Goal: Task Accomplishment & Management: Complete application form

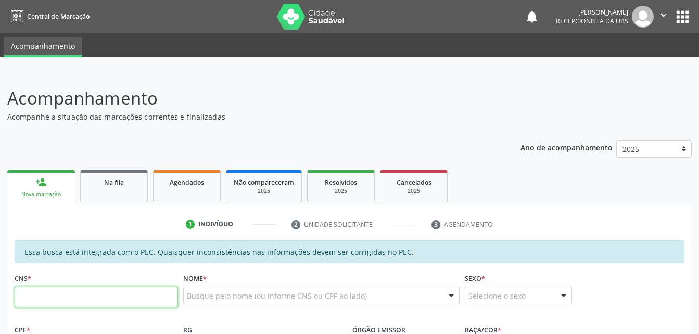
scroll to position [174, 0]
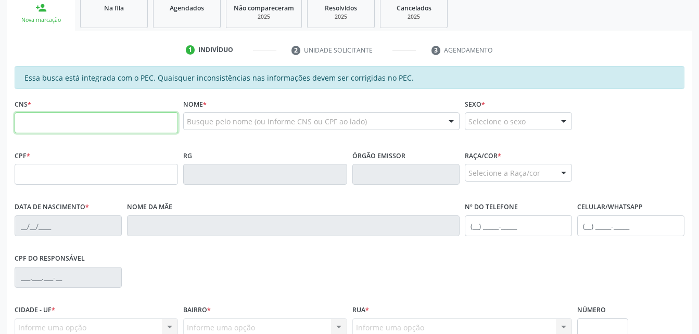
click at [80, 133] on input "text" at bounding box center [97, 122] width 164 height 21
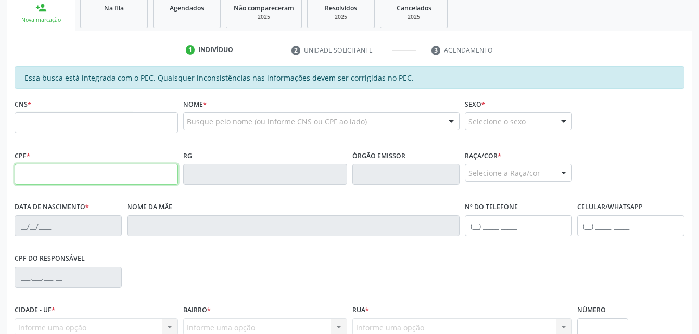
click at [17, 174] on input "text" at bounding box center [97, 174] width 164 height 21
type input "041.611.464-42"
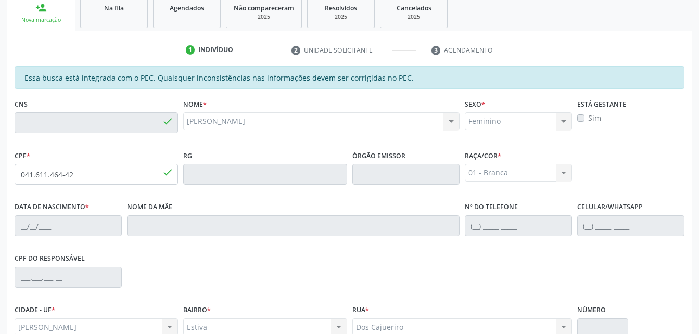
type input "704 1011 2403 5075"
type input "0[DATE]"
type input "[PERSON_NAME]"
type input "[PHONE_NUMBER]"
type input "S/N"
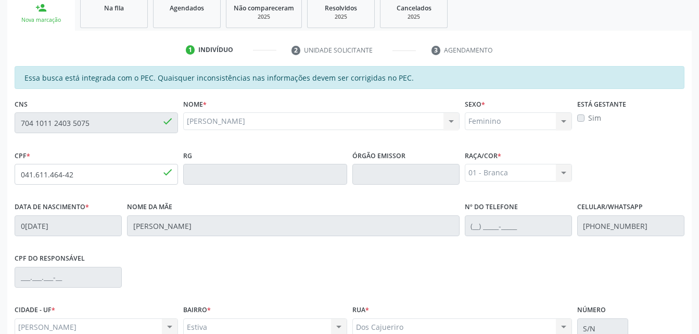
scroll to position [275, 0]
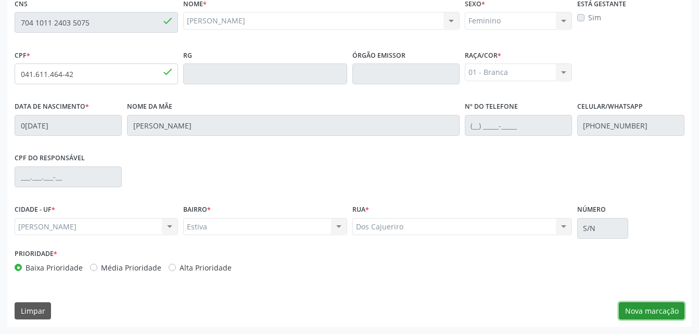
click at [679, 309] on button "Nova marcação" at bounding box center [652, 312] width 66 height 18
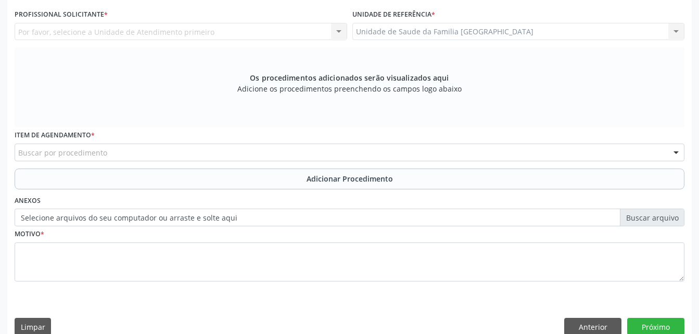
scroll to position [171, 0]
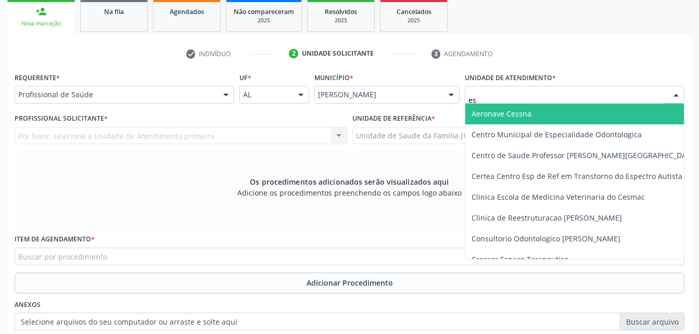
type input "est"
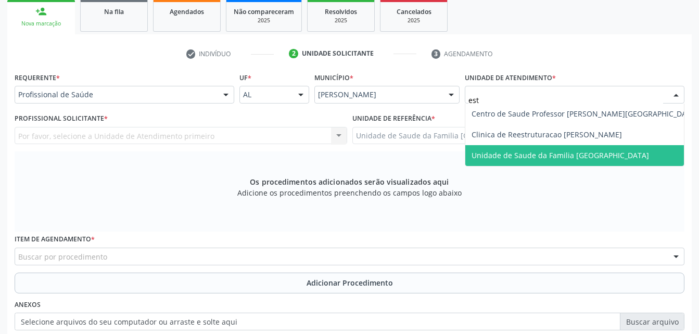
drag, startPoint x: 539, startPoint y: 155, endPoint x: 511, endPoint y: 154, distance: 28.1
click at [539, 155] on span "Unidade de Saude da Familia [GEOGRAPHIC_DATA]" at bounding box center [561, 155] width 178 height 10
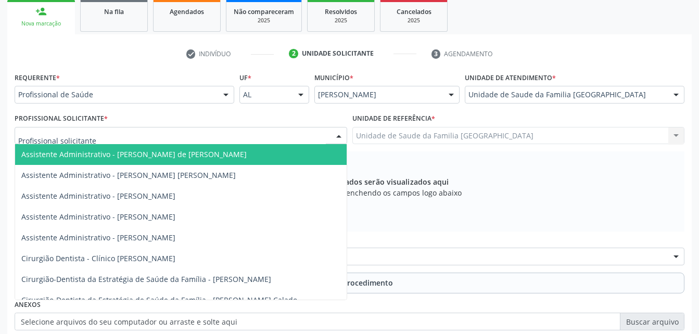
click at [211, 134] on div at bounding box center [181, 136] width 333 height 18
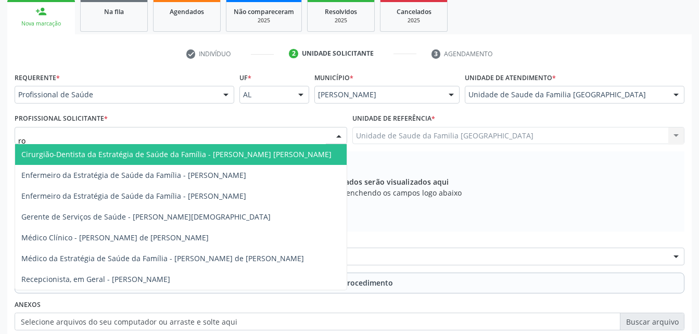
type input "rod"
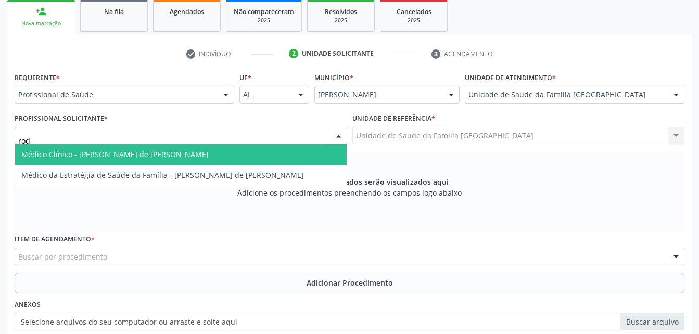
click at [221, 146] on span "Médico Clínico - [PERSON_NAME] de [PERSON_NAME]" at bounding box center [181, 154] width 332 height 21
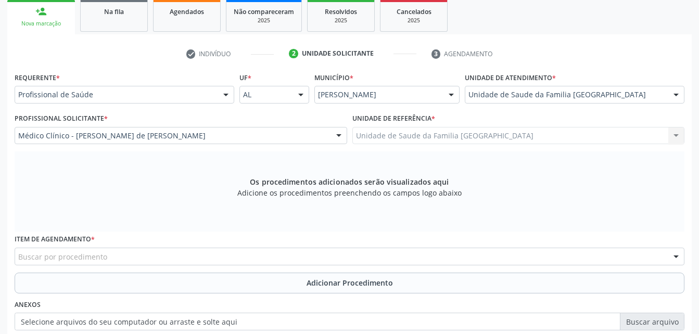
click at [235, 257] on div "Buscar por procedimento" at bounding box center [350, 257] width 670 height 18
click at [18, 255] on input "text" at bounding box center [18, 262] width 0 height 21
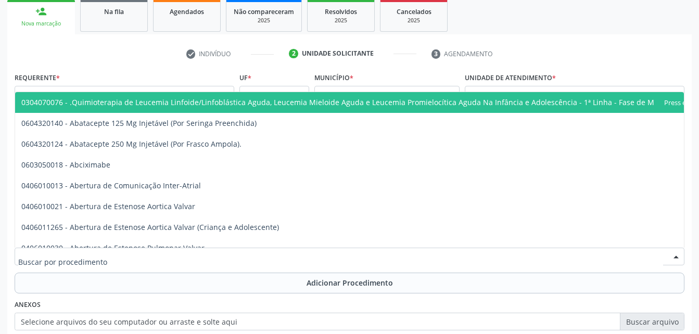
click at [203, 252] on input "text" at bounding box center [340, 262] width 645 height 21
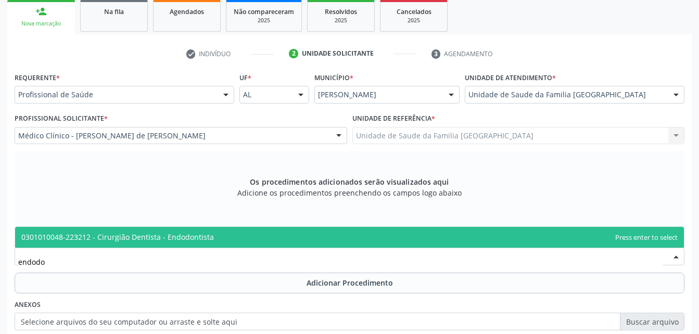
type input "endodon"
click at [214, 238] on span "0301010048-223212 - Cirurgião Dentista - Endodontista" at bounding box center [349, 237] width 669 height 21
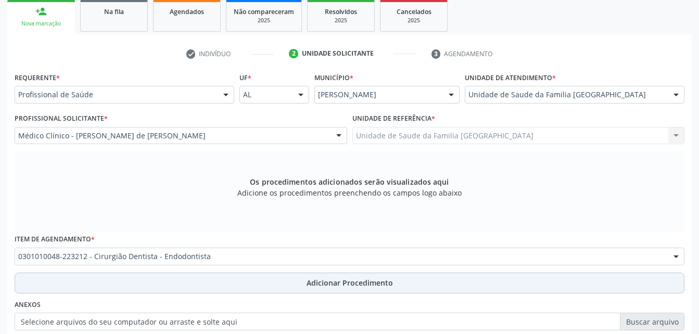
click at [230, 274] on button "Adicionar Procedimento" at bounding box center [350, 283] width 670 height 21
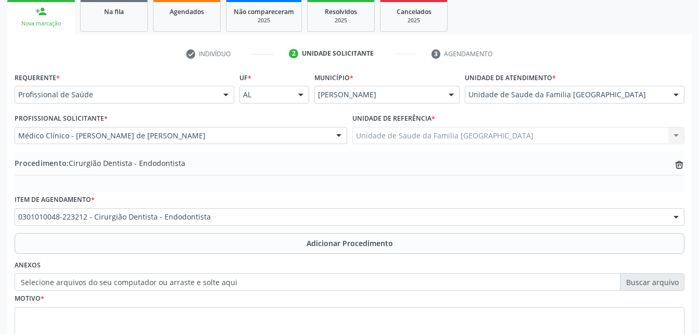
scroll to position [252, 0]
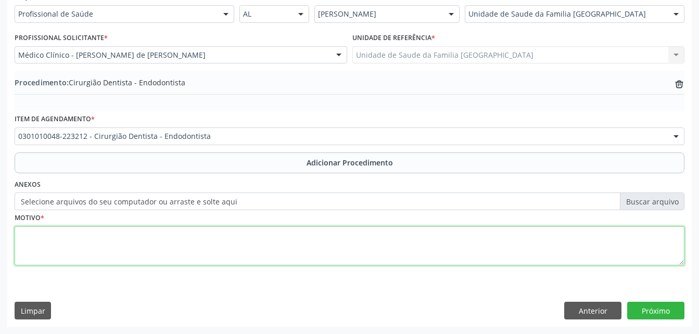
click at [277, 235] on textarea at bounding box center [350, 247] width 670 height 40
type textarea "elemento 15"
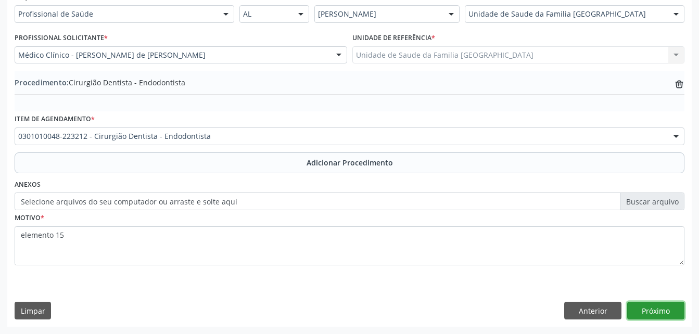
click at [644, 309] on button "Próximo" at bounding box center [656, 311] width 57 height 18
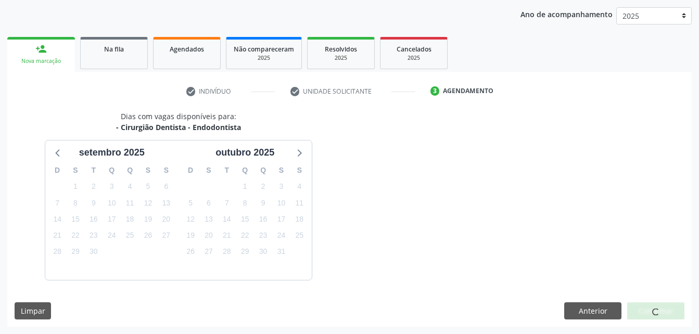
scroll to position [164, 0]
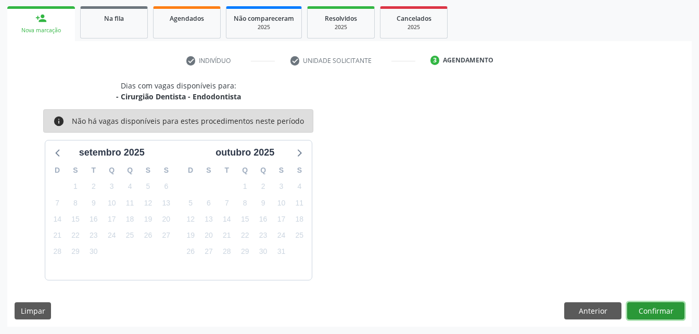
click at [643, 308] on button "Confirmar" at bounding box center [656, 312] width 57 height 18
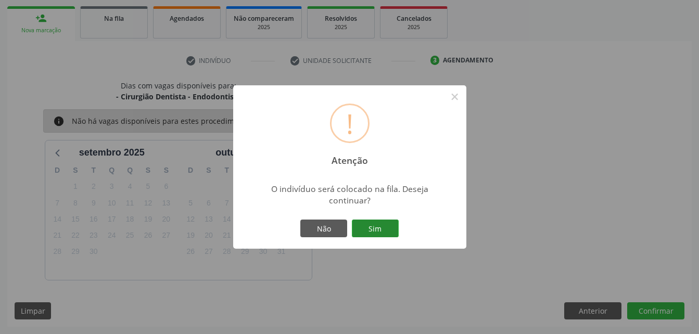
click at [368, 231] on button "Sim" at bounding box center [375, 229] width 47 height 18
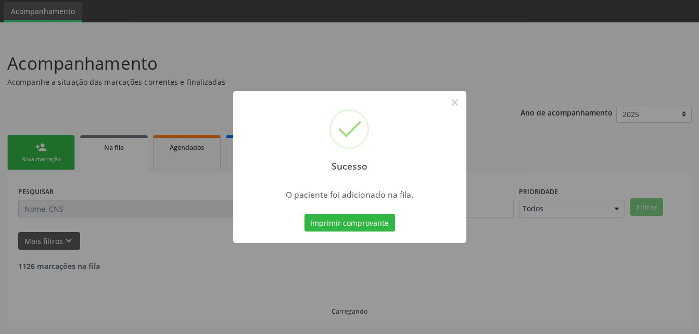
scroll to position [24, 0]
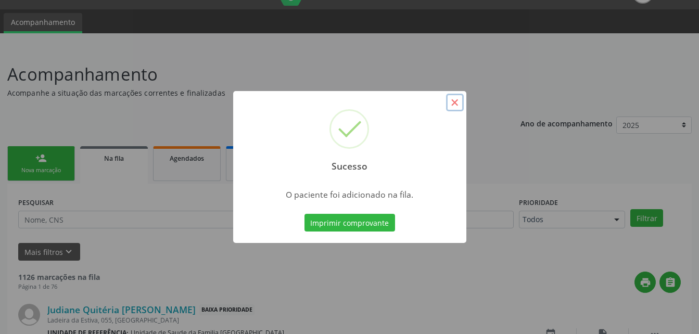
click at [454, 101] on button "×" at bounding box center [455, 103] width 18 height 18
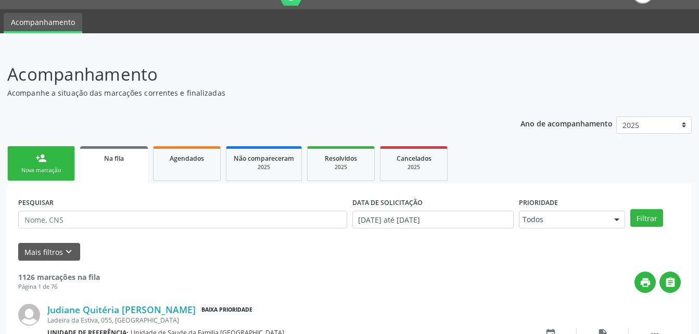
drag, startPoint x: 55, startPoint y: 166, endPoint x: 69, endPoint y: 159, distance: 15.4
click at [54, 166] on link "person_add Nova marcação" at bounding box center [41, 163] width 68 height 35
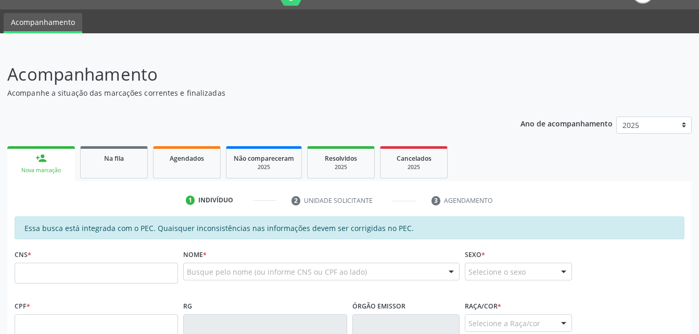
scroll to position [76, 0]
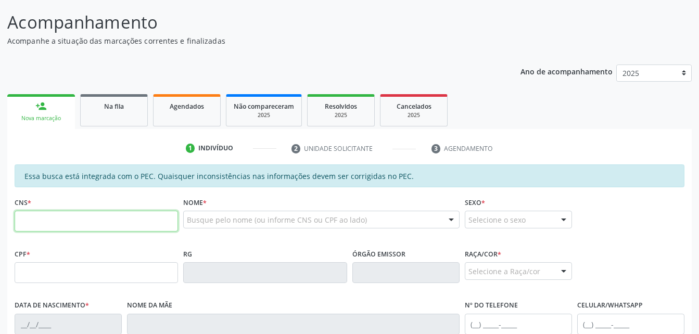
click at [150, 221] on input "text" at bounding box center [97, 221] width 164 height 21
type input "705 0054 7956 8553"
type input "094.002.244-35"
type input "[DATE]"
type input "[PERSON_NAME]"
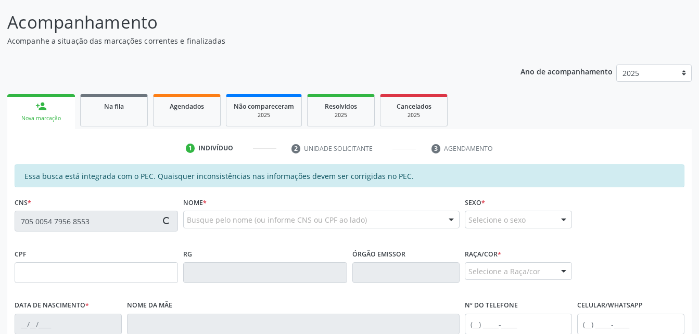
type input "[PHONE_NUMBER]"
type input "S/N"
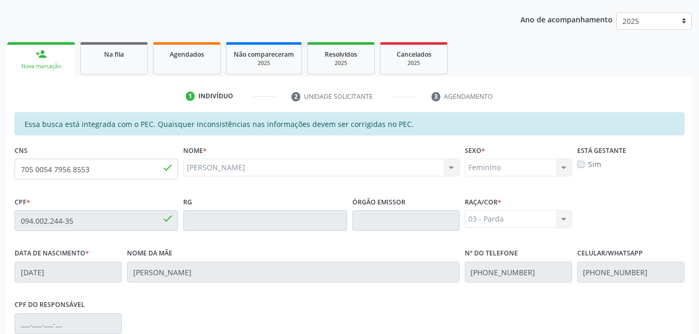
scroll to position [275, 0]
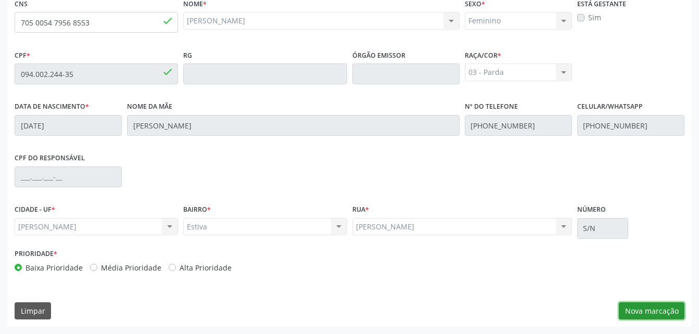
click at [638, 312] on button "Nova marcação" at bounding box center [652, 312] width 66 height 18
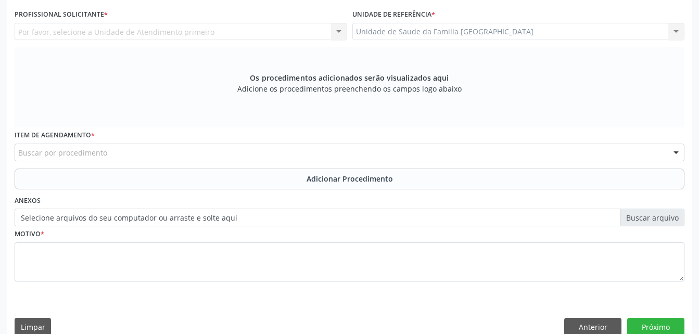
scroll to position [223, 0]
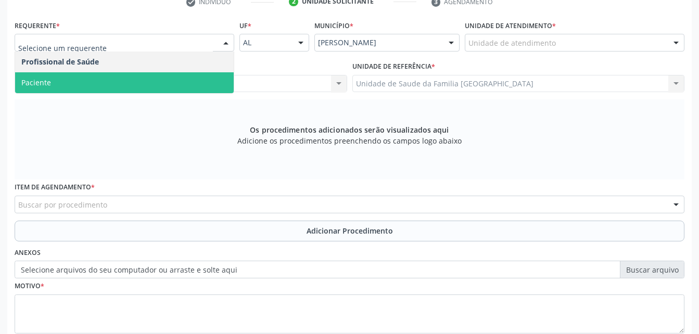
click at [195, 79] on span "Paciente" at bounding box center [124, 82] width 219 height 21
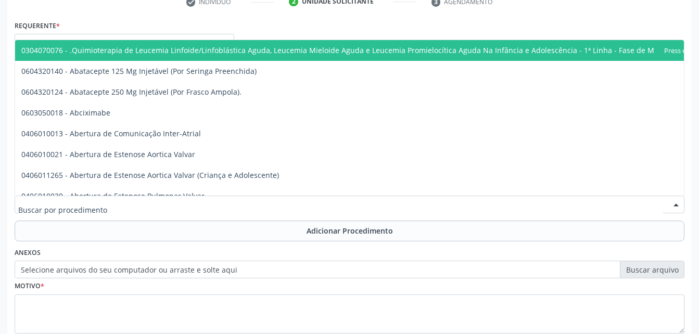
click at [217, 206] on div at bounding box center [350, 205] width 670 height 18
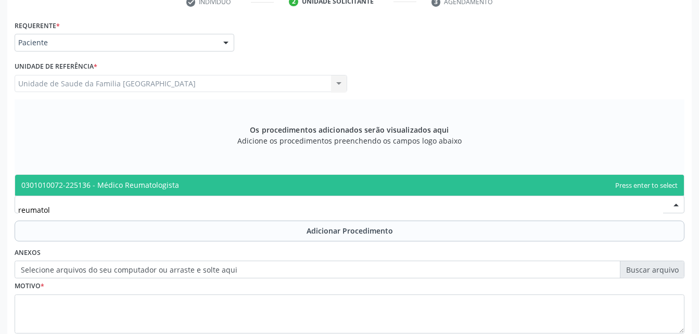
type input "reumatolo"
click at [218, 184] on span "0301010072-225136 - Médico Reumatologista" at bounding box center [349, 185] width 669 height 21
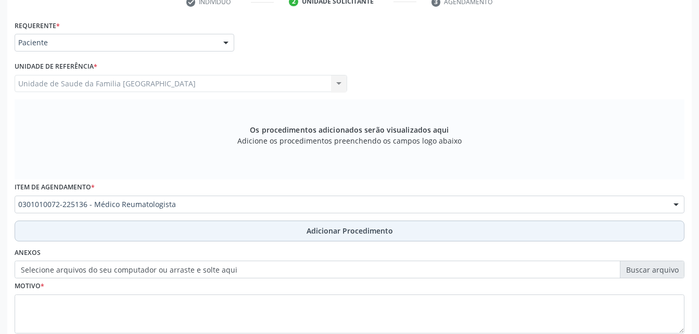
click at [224, 227] on button "Adicionar Procedimento" at bounding box center [350, 231] width 670 height 21
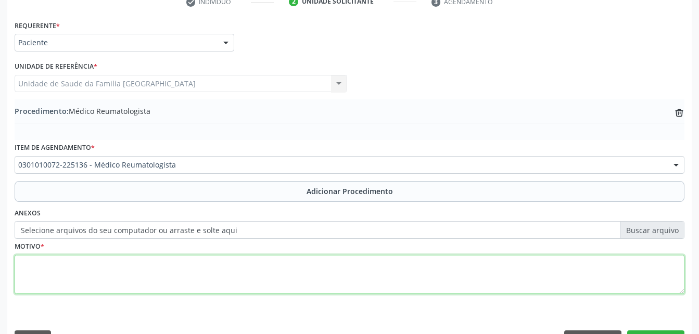
click at [221, 270] on textarea at bounding box center [350, 275] width 670 height 40
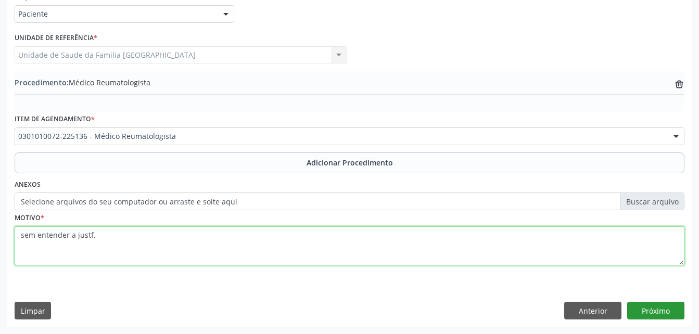
type textarea "sem entender a justf."
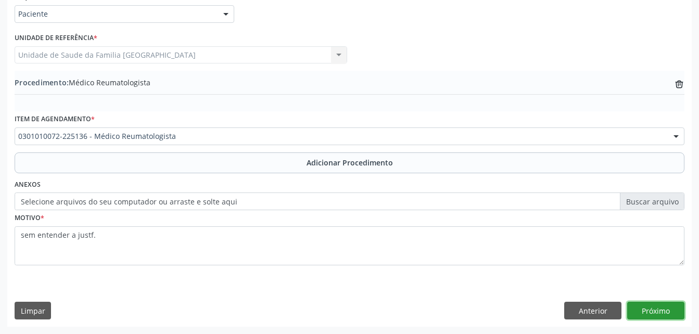
click at [656, 310] on button "Próximo" at bounding box center [656, 311] width 57 height 18
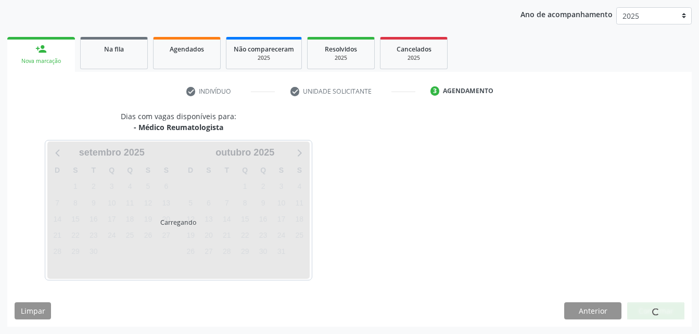
scroll to position [164, 0]
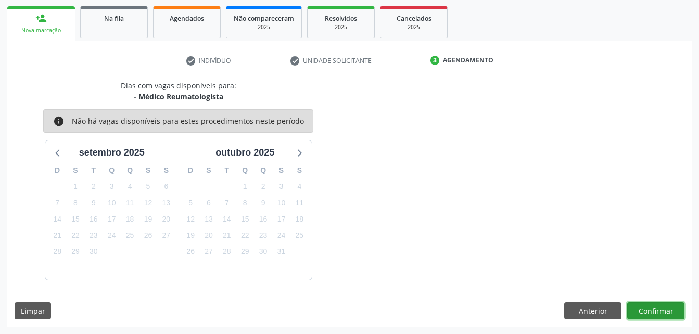
click at [656, 310] on button "Confirmar" at bounding box center [656, 312] width 57 height 18
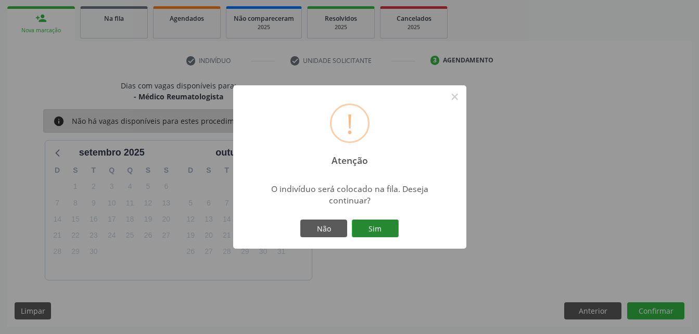
click at [383, 229] on button "Sim" at bounding box center [375, 229] width 47 height 18
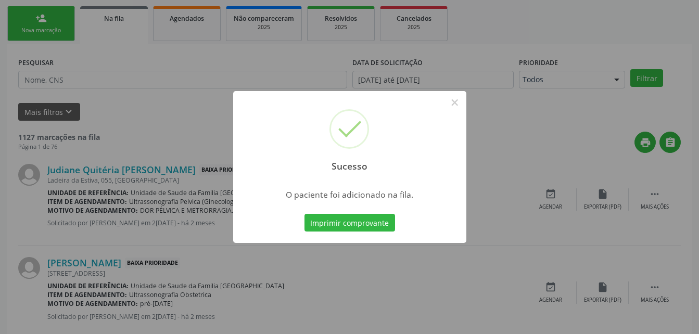
scroll to position [24, 0]
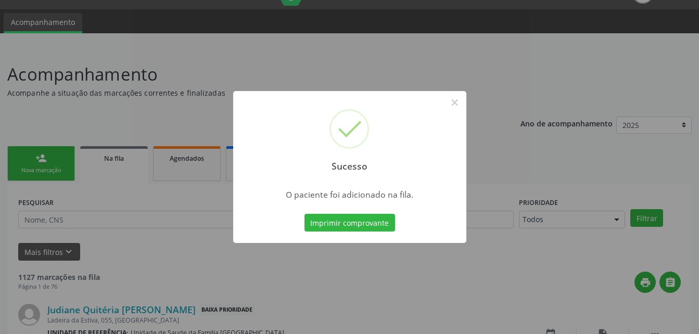
click at [59, 167] on div "Sucesso × O paciente foi adicionado na fila. Imprimir comprovante Cancel" at bounding box center [349, 167] width 699 height 334
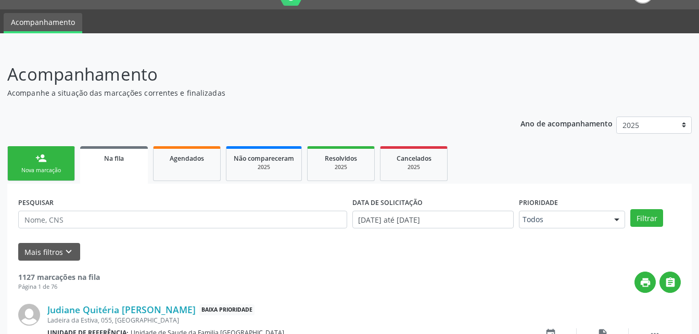
drag, startPoint x: 59, startPoint y: 169, endPoint x: 67, endPoint y: 174, distance: 9.0
click at [59, 169] on div "Nova marcação" at bounding box center [41, 171] width 52 height 8
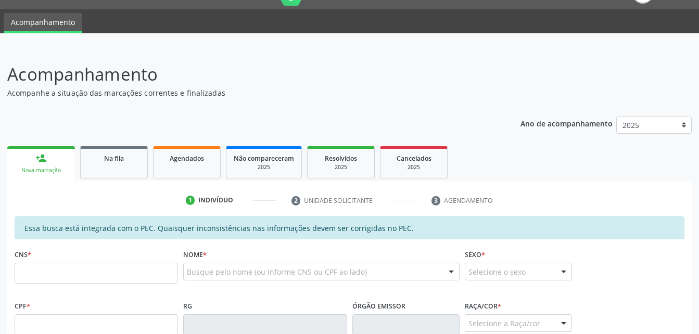
scroll to position [76, 0]
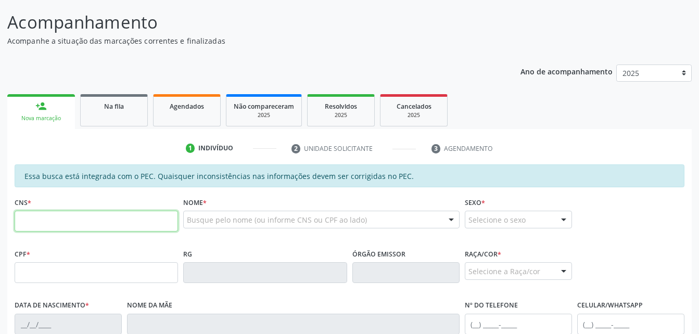
click at [90, 220] on input "text" at bounding box center [97, 221] width 164 height 21
click at [107, 274] on input "text" at bounding box center [97, 272] width 164 height 21
type input "986.449.634-49"
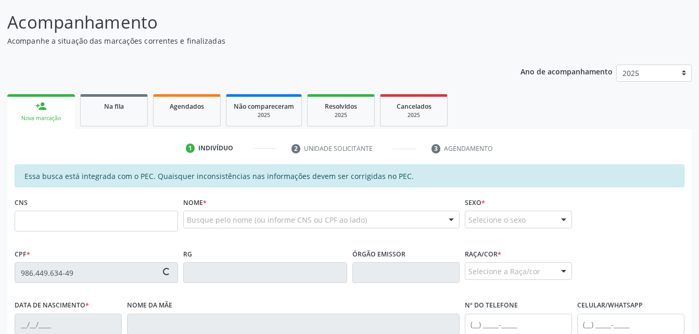
type input "700 0057 0230 3800"
type input "1[DATE]"
type input "[PERSON_NAME]"
type input "[PHONE_NUMBER]"
type input "S/N"
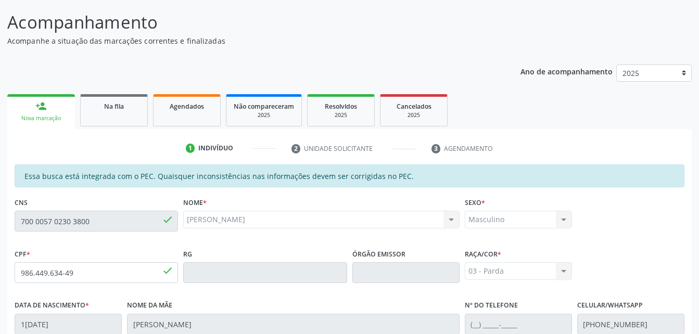
scroll to position [275, 0]
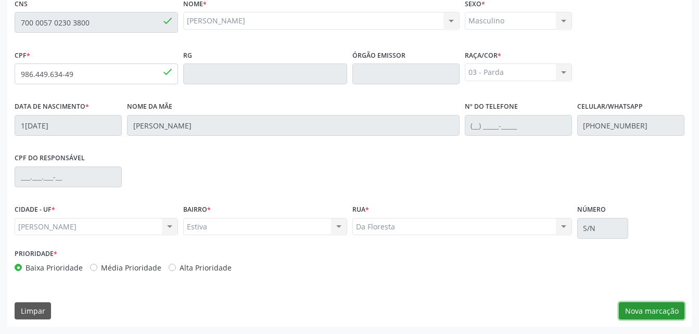
click at [663, 316] on button "Nova marcação" at bounding box center [652, 312] width 66 height 18
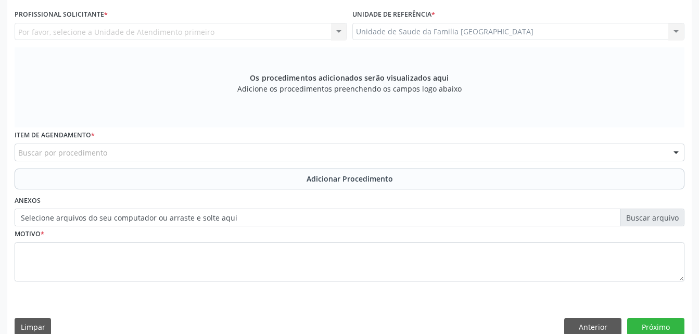
scroll to position [223, 0]
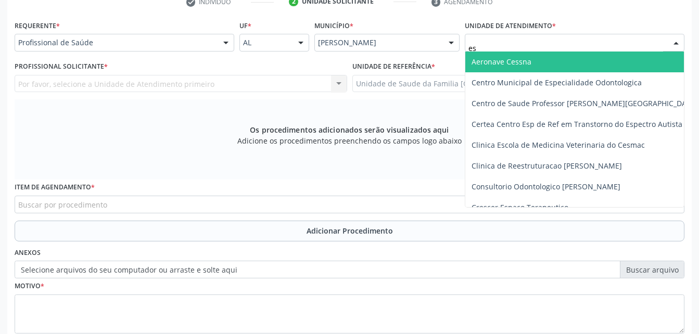
type input "est"
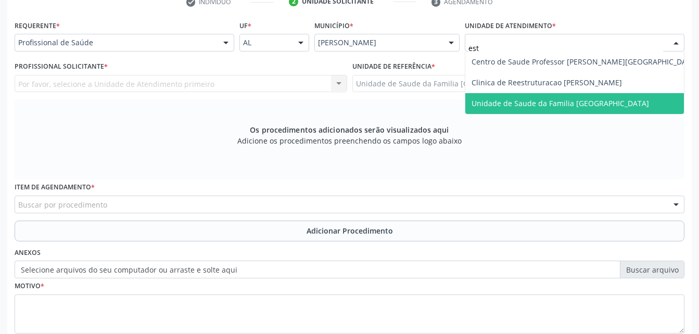
click at [530, 108] on span "Unidade de Saude da Familia [GEOGRAPHIC_DATA]" at bounding box center [585, 103] width 239 height 21
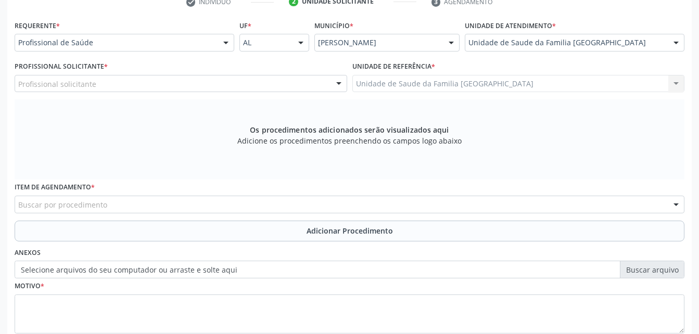
click at [197, 85] on div "Profissional solicitante" at bounding box center [181, 84] width 333 height 18
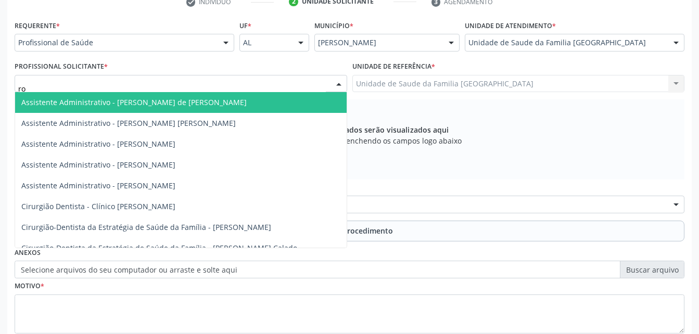
type input "rod"
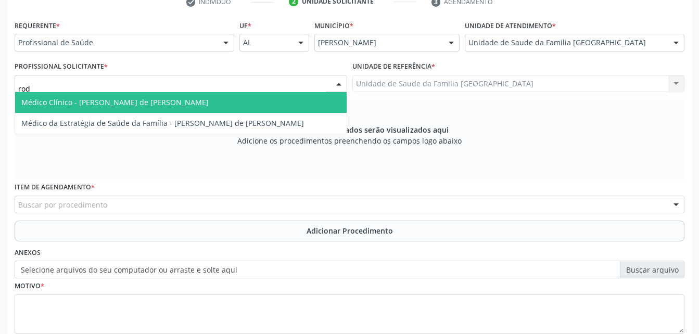
click at [201, 106] on span "Médico Clínico - [PERSON_NAME] de [PERSON_NAME]" at bounding box center [181, 102] width 332 height 21
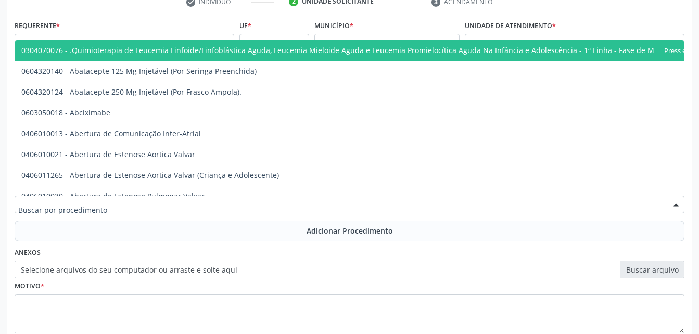
click at [214, 202] on div at bounding box center [350, 205] width 670 height 18
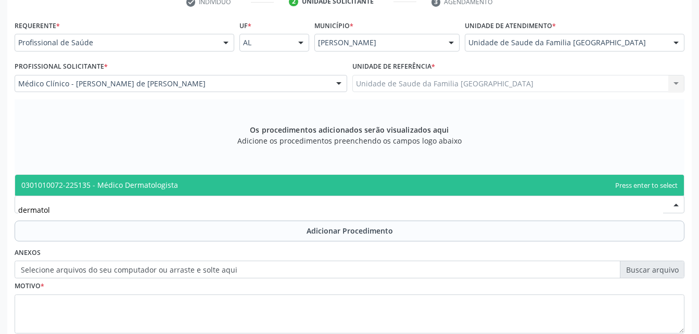
type input "dermatolo"
click at [215, 186] on span "0301010072-225135 - Médico Dermatologista" at bounding box center [349, 185] width 669 height 21
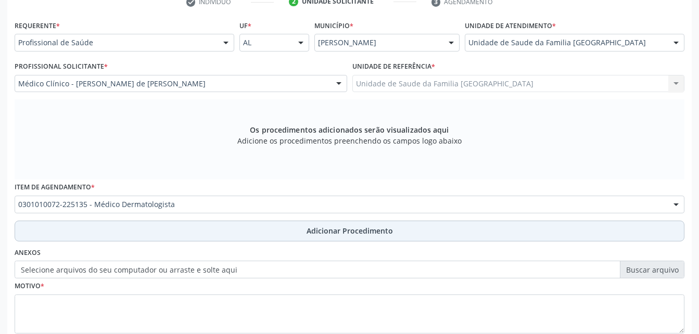
click at [247, 241] on button "Adicionar Procedimento" at bounding box center [350, 231] width 670 height 21
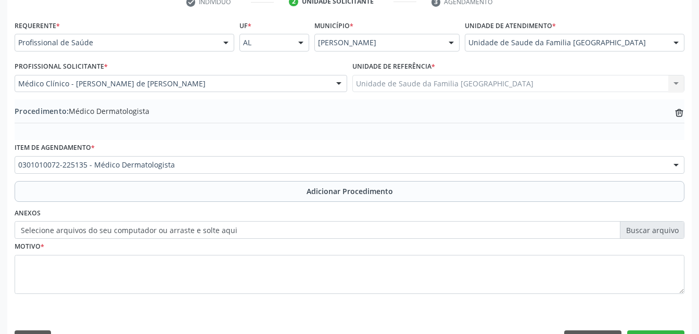
scroll to position [252, 0]
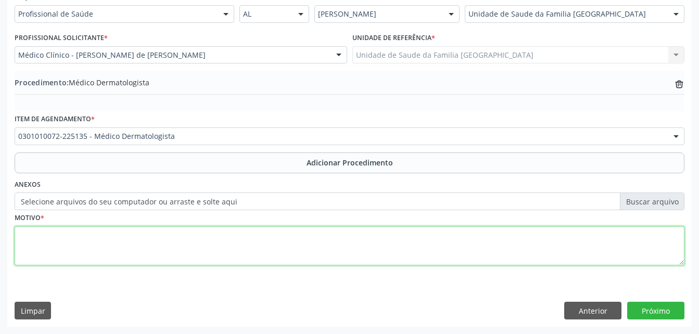
click at [247, 241] on textarea at bounding box center [350, 247] width 670 height 40
type textarea "afecçao da pele"
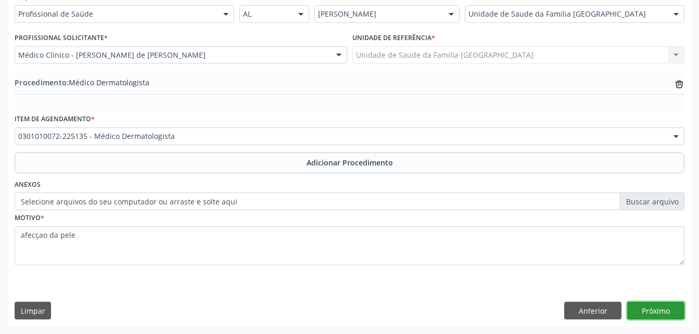
click at [659, 310] on button "Próximo" at bounding box center [656, 311] width 57 height 18
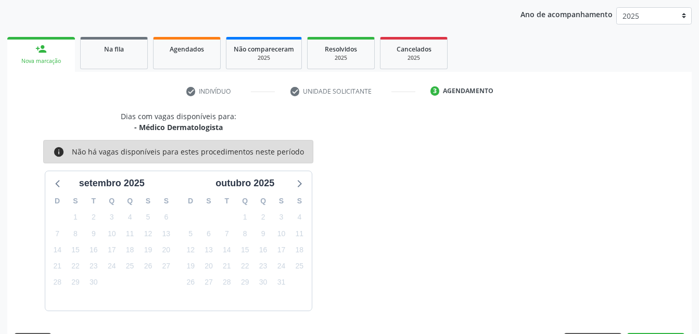
scroll to position [164, 0]
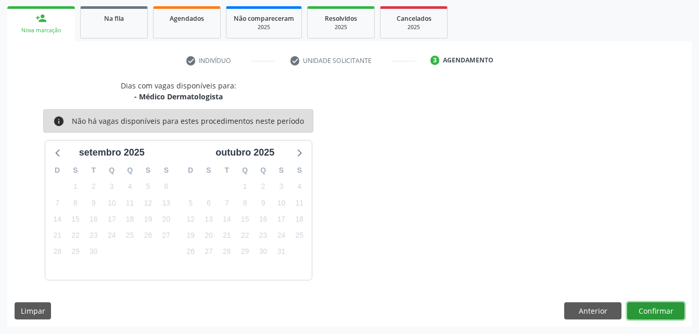
click at [659, 310] on button "Confirmar" at bounding box center [656, 312] width 57 height 18
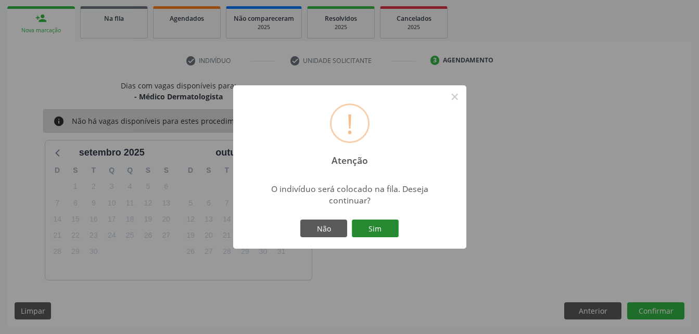
click at [365, 222] on button "Sim" at bounding box center [375, 229] width 47 height 18
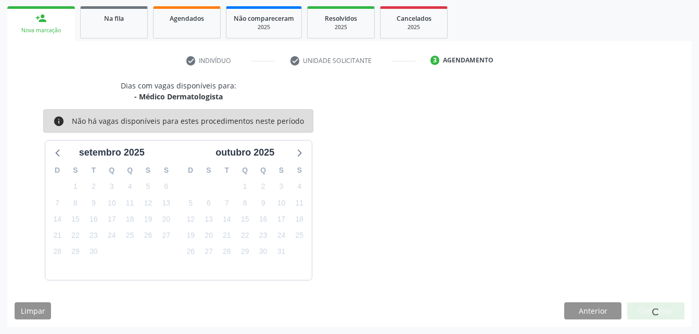
scroll to position [24, 0]
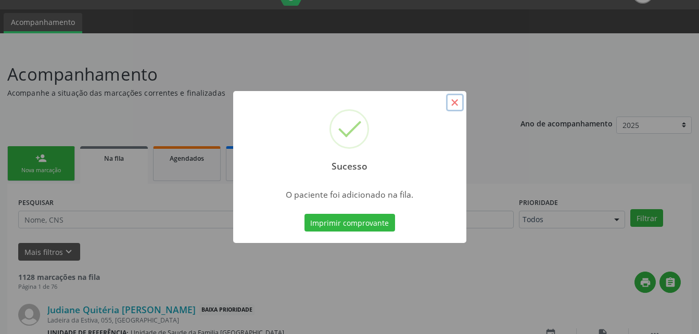
click at [455, 98] on button "×" at bounding box center [455, 103] width 18 height 18
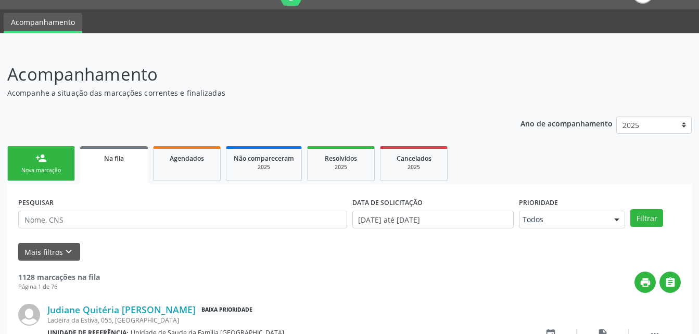
click at [61, 165] on link "person_add Nova marcação" at bounding box center [41, 163] width 68 height 35
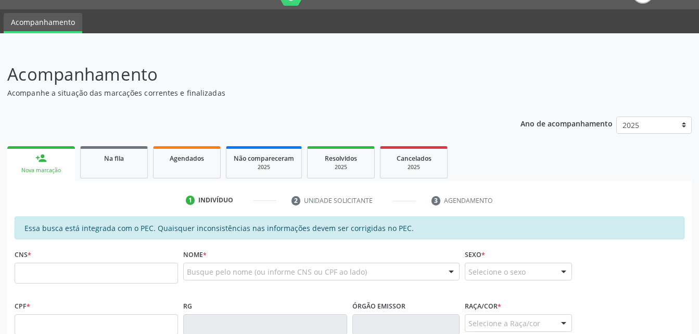
scroll to position [128, 0]
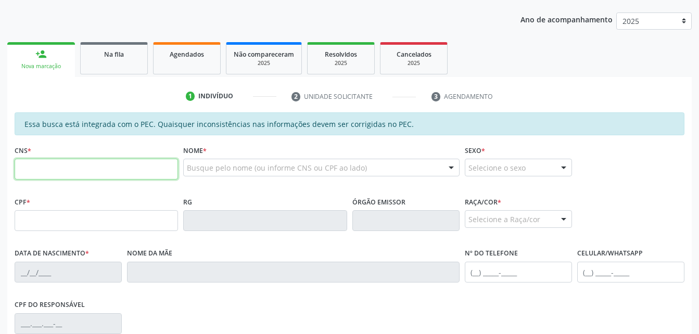
click at [115, 177] on input "text" at bounding box center [97, 169] width 164 height 21
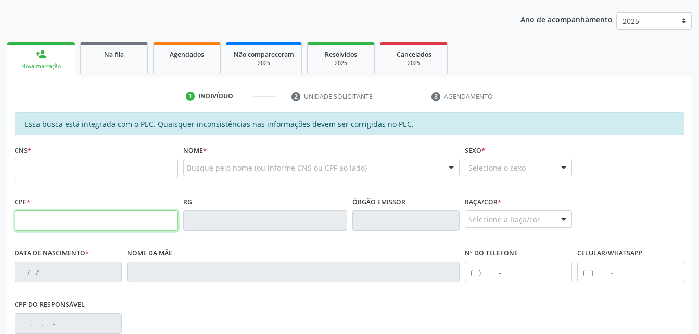
click at [22, 219] on input "text" at bounding box center [97, 220] width 164 height 21
type input "986.449.634-49"
type input "700 0057 0230 3800"
type input "1[DATE]"
type input "[PERSON_NAME]"
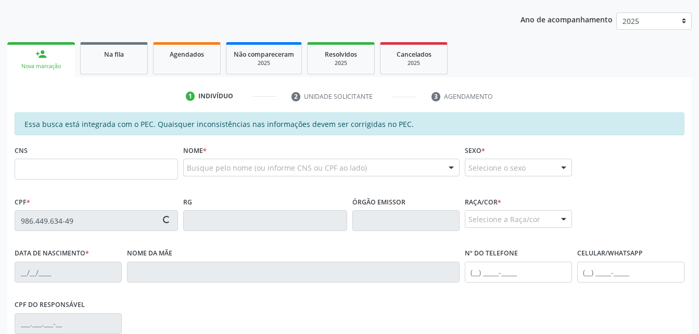
type input "[PHONE_NUMBER]"
type input "S/N"
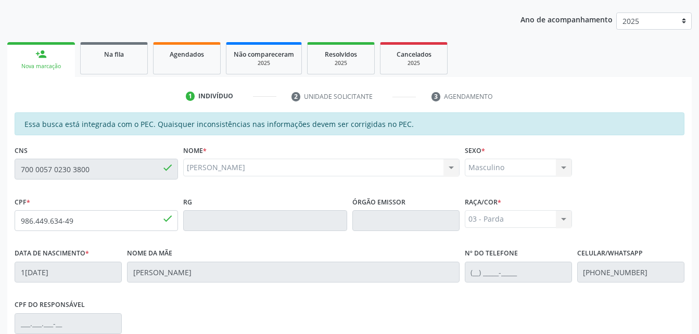
scroll to position [275, 0]
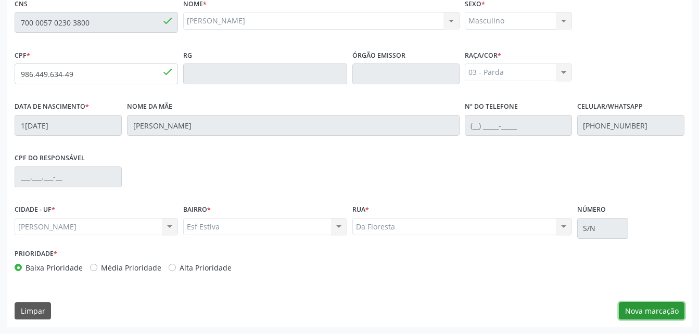
click at [639, 315] on button "Nova marcação" at bounding box center [652, 312] width 66 height 18
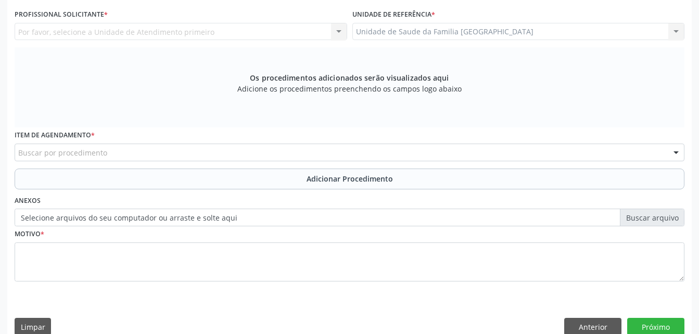
scroll to position [223, 0]
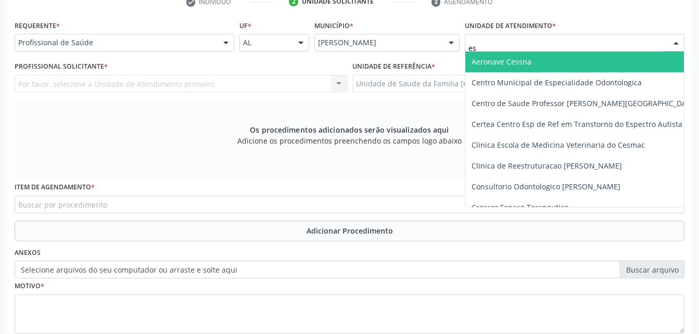
type input "est"
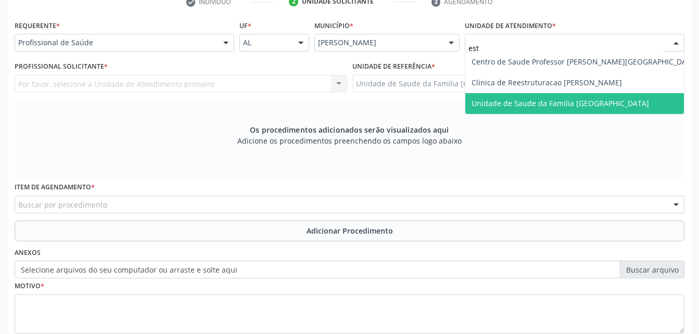
click at [501, 103] on span "Unidade de Saude da Familia [GEOGRAPHIC_DATA]" at bounding box center [561, 103] width 178 height 10
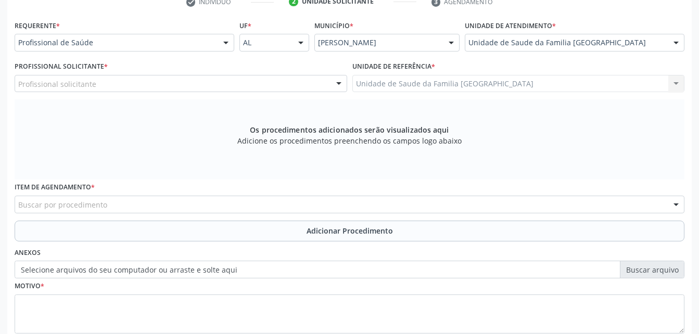
click at [227, 86] on div "Profissional solicitante" at bounding box center [181, 84] width 333 height 18
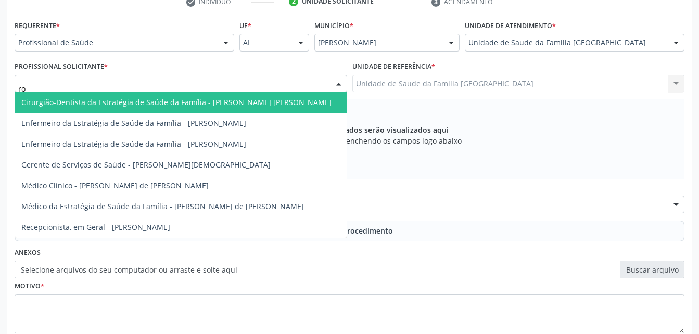
type input "rod"
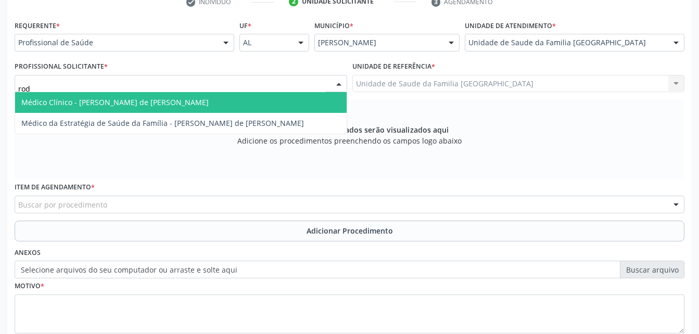
click at [223, 106] on span "Médico Clínico - [PERSON_NAME] de [PERSON_NAME]" at bounding box center [181, 102] width 332 height 21
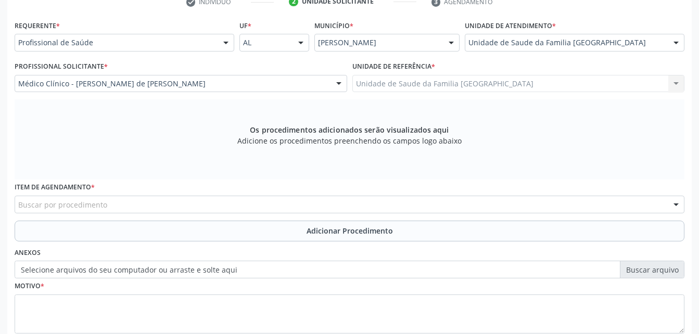
scroll to position [275, 0]
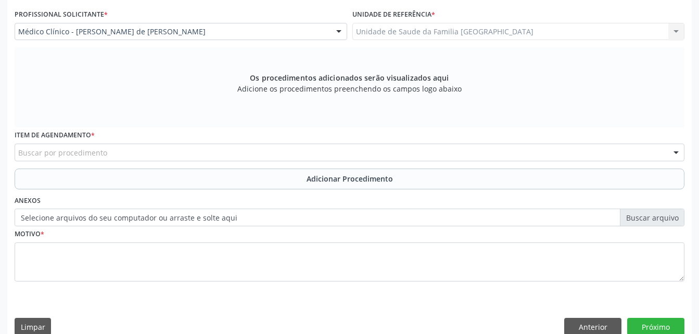
click at [259, 149] on div "Buscar por procedimento" at bounding box center [350, 153] width 670 height 18
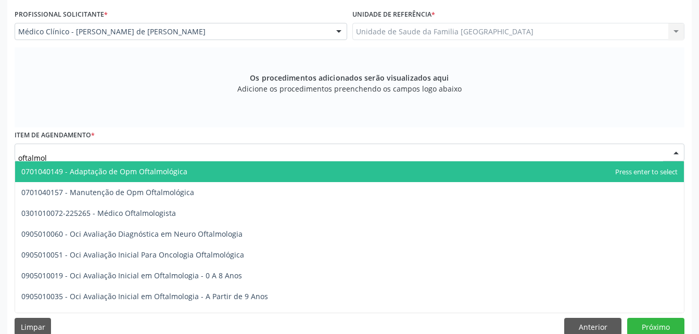
type input "oftalmolo"
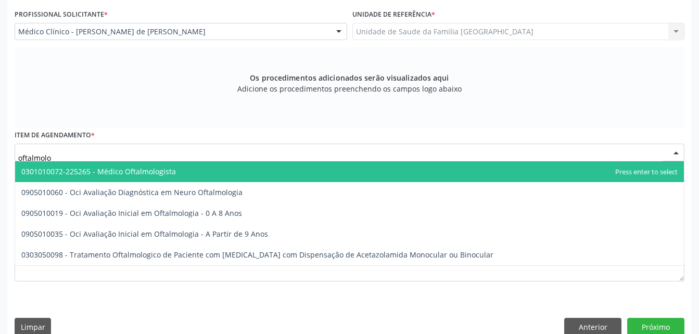
click at [269, 169] on span "0301010072-225265 - Médico Oftalmologista" at bounding box center [349, 171] width 669 height 21
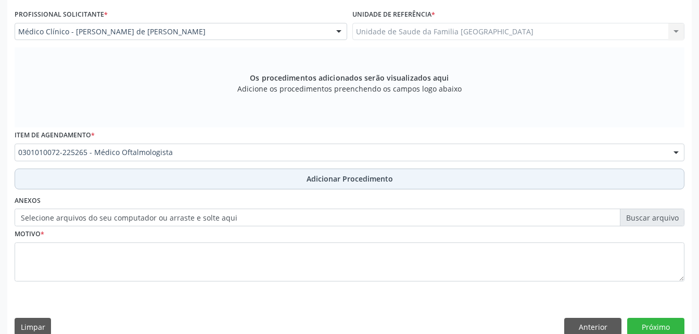
click at [278, 185] on button "Adicionar Procedimento" at bounding box center [350, 179] width 670 height 21
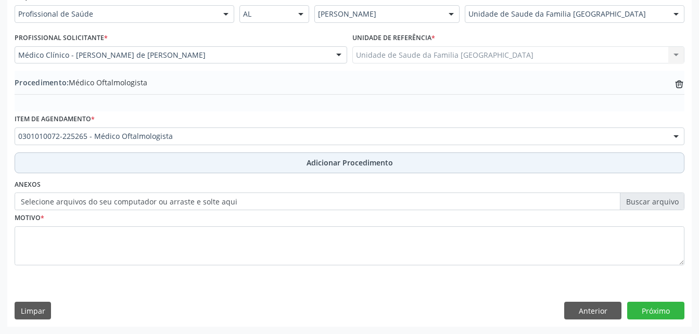
scroll to position [252, 0]
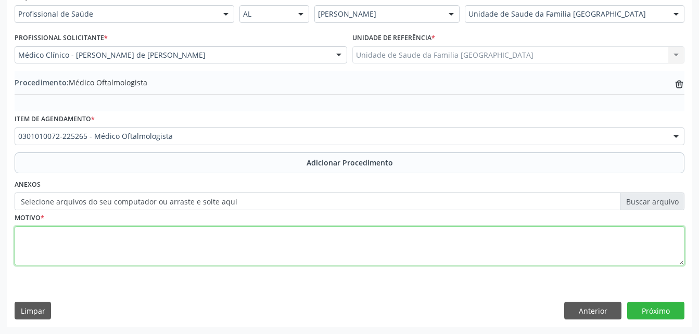
click at [277, 255] on textarea at bounding box center [350, 247] width 670 height 40
type textarea "avaliaçao para oculos"
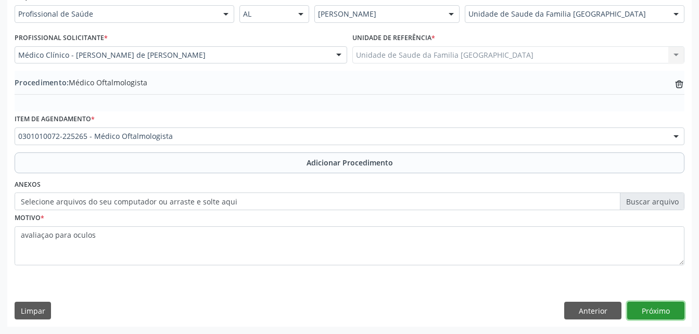
click at [677, 308] on button "Próximo" at bounding box center [656, 311] width 57 height 18
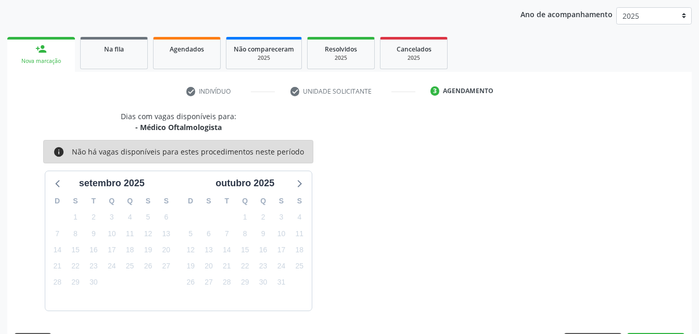
scroll to position [164, 0]
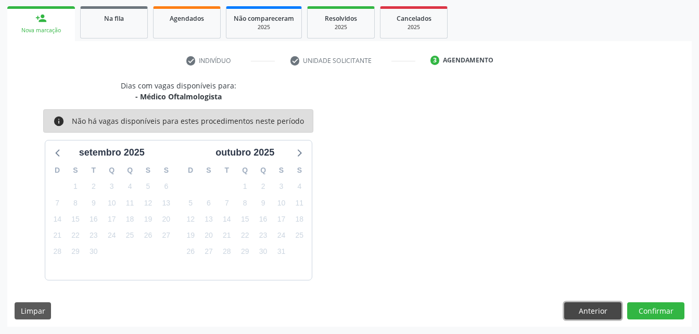
click at [598, 310] on button "Anterior" at bounding box center [592, 312] width 57 height 18
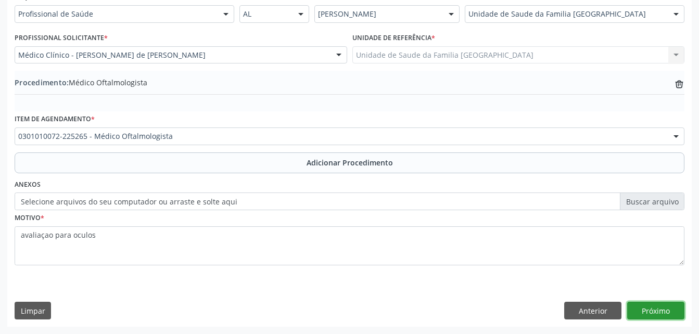
click at [671, 312] on button "Próximo" at bounding box center [656, 311] width 57 height 18
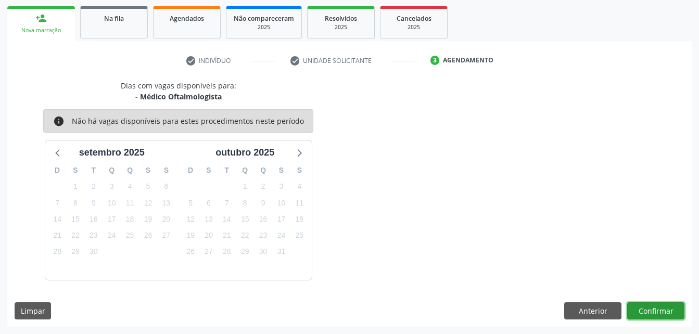
click at [671, 306] on button "Confirmar" at bounding box center [656, 312] width 57 height 18
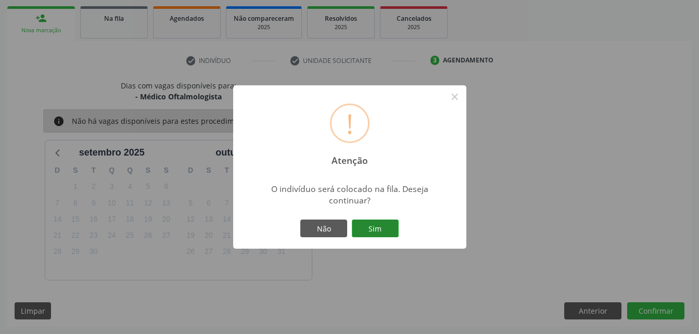
click at [382, 221] on button "Sim" at bounding box center [375, 229] width 47 height 18
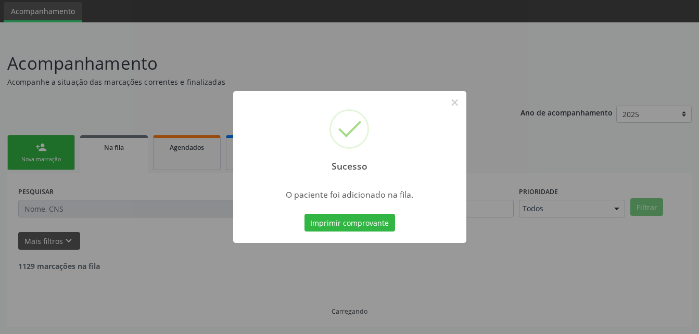
scroll to position [24, 0]
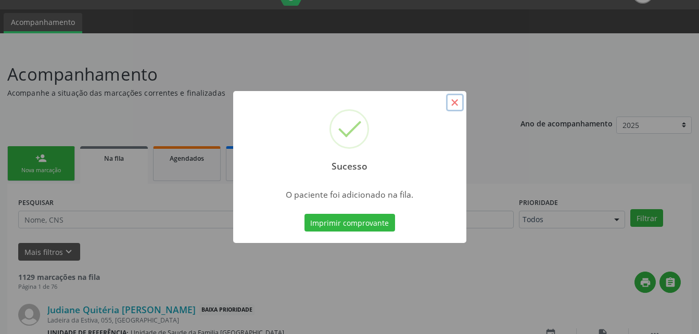
click at [453, 99] on button "×" at bounding box center [455, 103] width 18 height 18
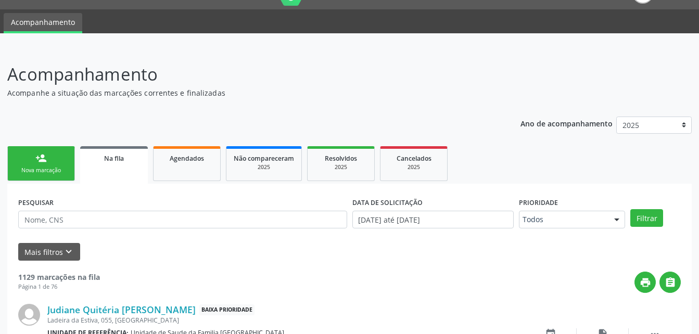
drag, startPoint x: 64, startPoint y: 161, endPoint x: 140, endPoint y: 177, distance: 77.6
click at [62, 161] on link "person_add Nova marcação" at bounding box center [41, 163] width 68 height 35
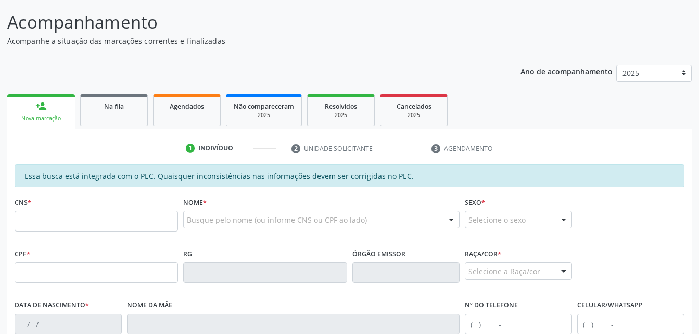
scroll to position [180, 0]
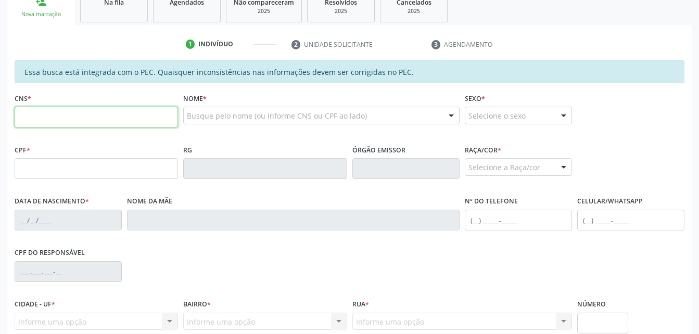
click at [100, 114] on input "text" at bounding box center [97, 117] width 164 height 21
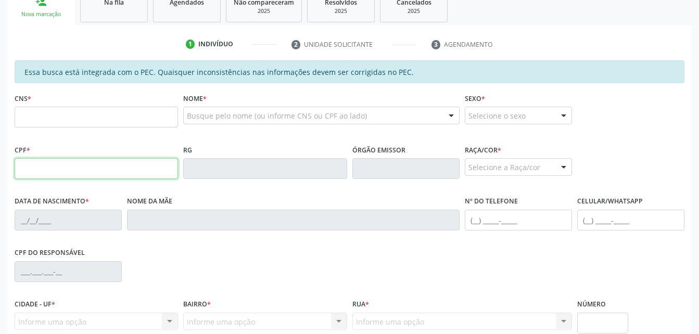
click at [27, 172] on input "text" at bounding box center [97, 168] width 164 height 21
type input "009.214.055-61"
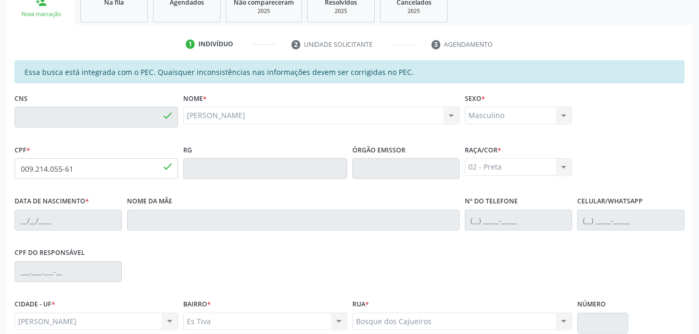
type input "700 0090 3584 0105"
type input "0[DATE]"
type input "[PERSON_NAME]"
type input "[PHONE_NUMBER]"
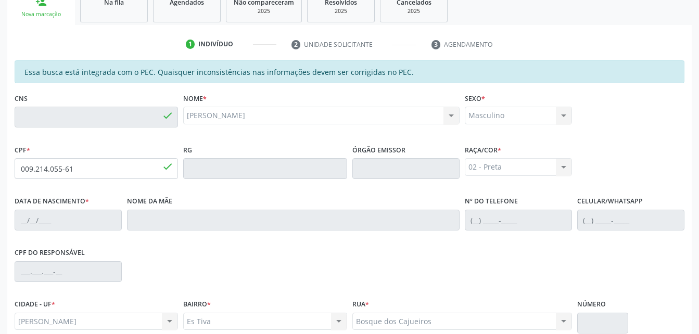
type input "S/N"
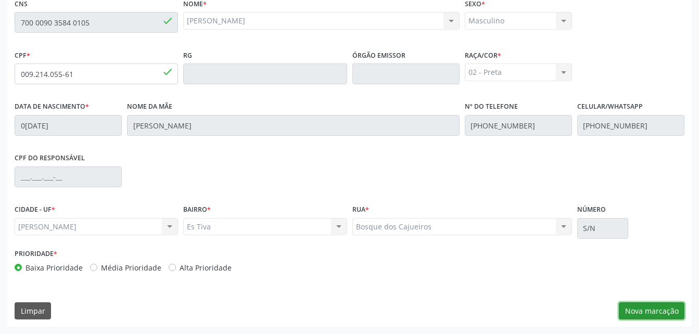
click at [642, 309] on button "Nova marcação" at bounding box center [652, 312] width 66 height 18
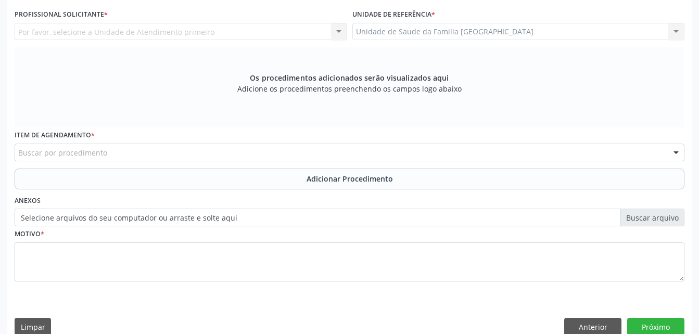
scroll to position [171, 0]
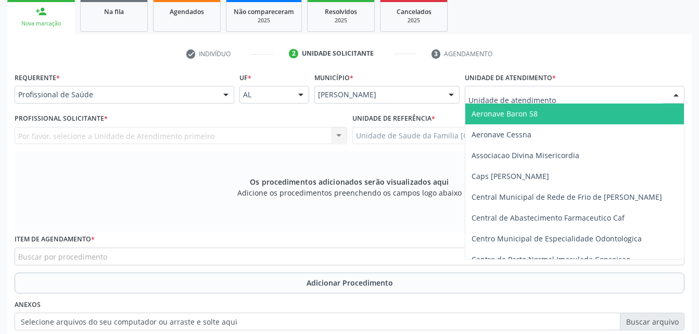
click at [532, 86] on div at bounding box center [575, 95] width 220 height 18
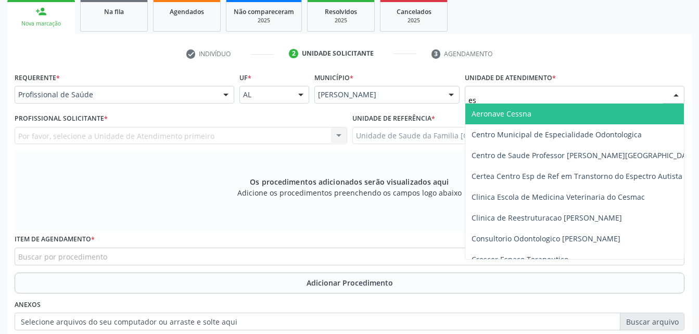
type input "est"
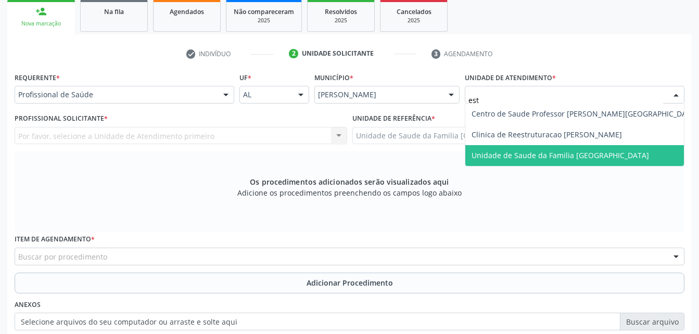
click at [553, 164] on span "Unidade de Saude da Familia [GEOGRAPHIC_DATA]" at bounding box center [585, 155] width 239 height 21
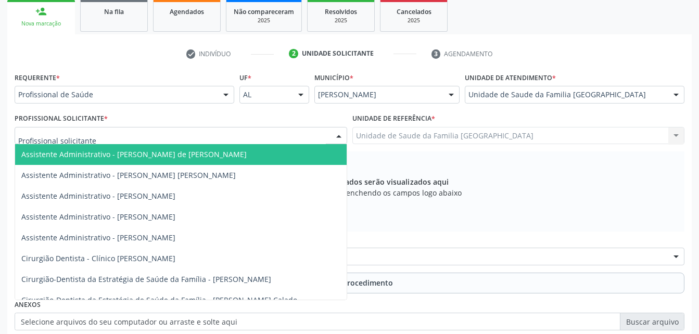
click at [222, 137] on div at bounding box center [181, 136] width 333 height 18
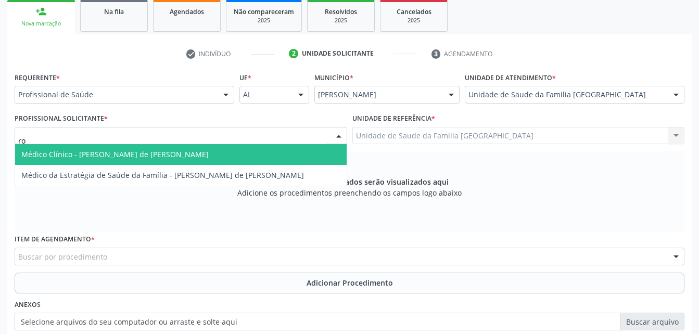
type input "rod"
click at [235, 153] on span "Médico Clínico - [PERSON_NAME] de [PERSON_NAME]" at bounding box center [181, 154] width 332 height 21
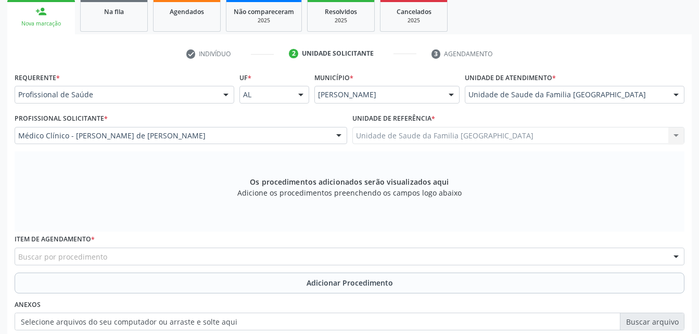
scroll to position [275, 0]
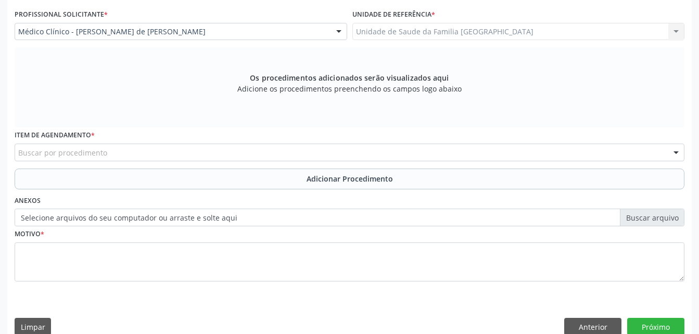
click at [211, 143] on div "Item de agendamento * Buscar por procedimento 0304070076 - .Quimioterapia de Le…" at bounding box center [350, 144] width 670 height 33
click at [213, 145] on div "Buscar por procedimento" at bounding box center [350, 153] width 670 height 18
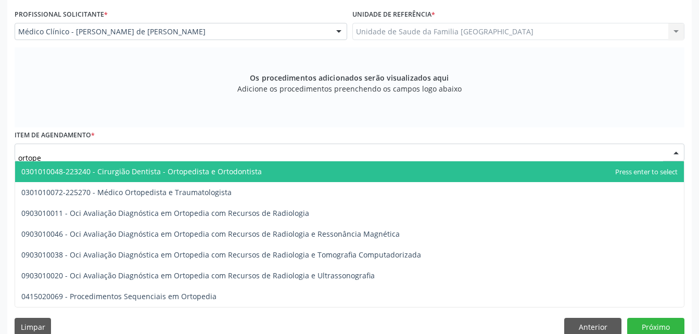
type input "ortoped"
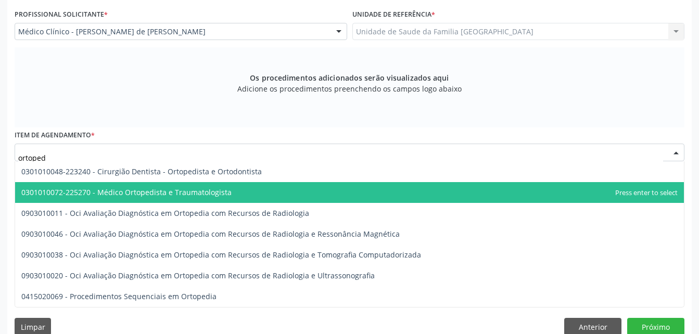
click at [226, 183] on span "0301010072-225270 - Médico Ortopedista e Traumatologista" at bounding box center [349, 192] width 669 height 21
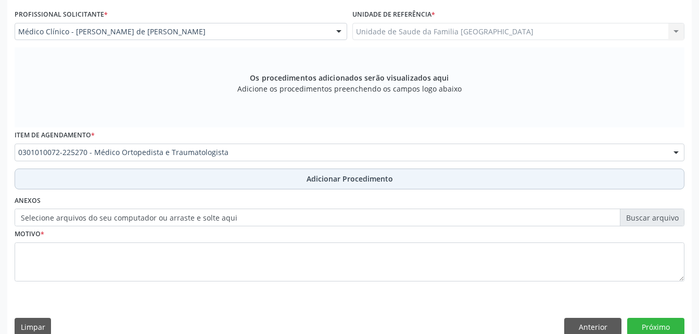
click at [233, 181] on button "Adicionar Procedimento" at bounding box center [350, 179] width 670 height 21
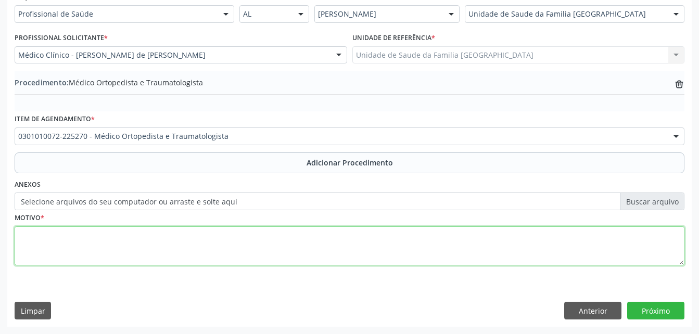
click at [257, 262] on textarea at bounding box center [350, 247] width 670 height 40
click at [252, 232] on textarea at bounding box center [350, 247] width 670 height 40
type textarea "dor lombar baixa"
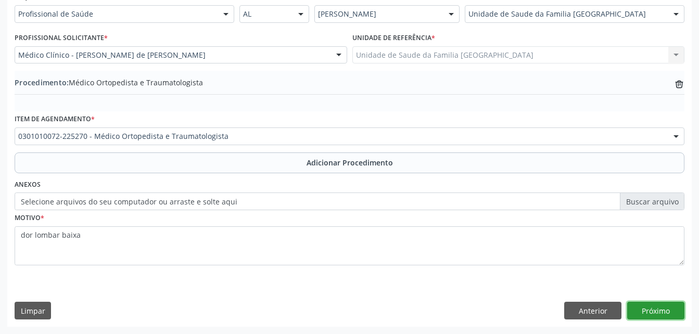
click at [642, 307] on button "Próximo" at bounding box center [656, 311] width 57 height 18
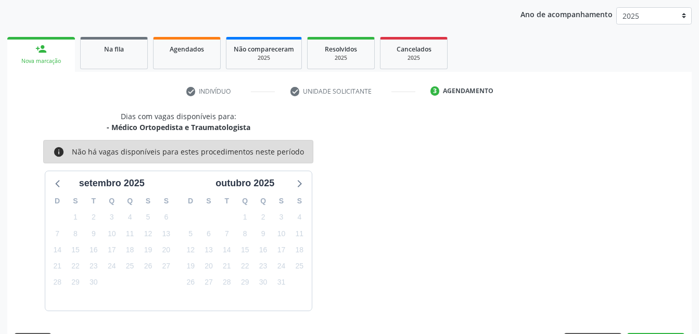
scroll to position [164, 0]
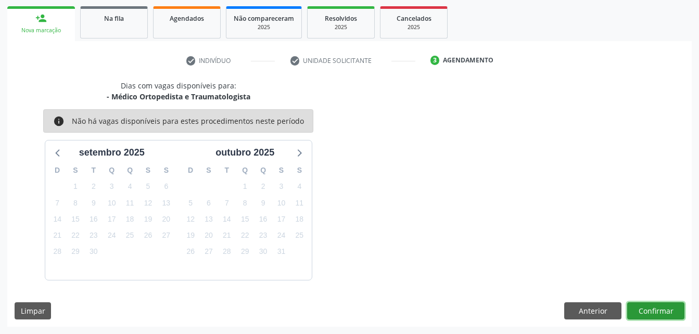
click at [642, 307] on button "Confirmar" at bounding box center [656, 312] width 57 height 18
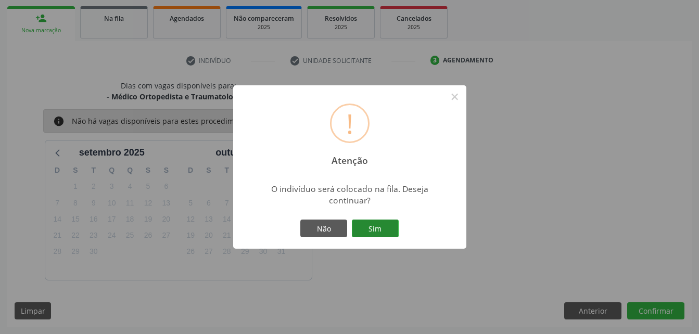
click at [364, 231] on button "Sim" at bounding box center [375, 229] width 47 height 18
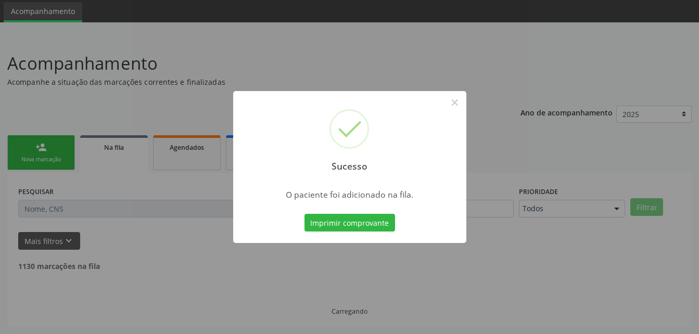
scroll to position [24, 0]
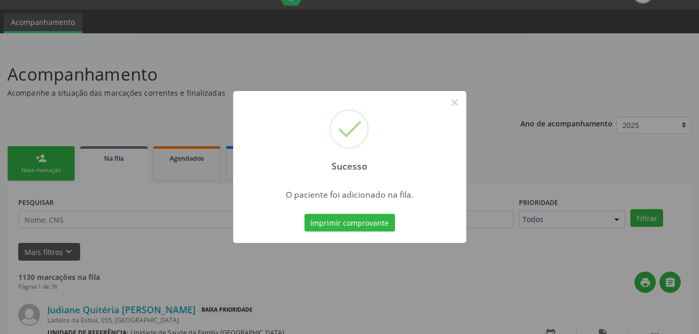
click at [64, 168] on div "Sucesso × O paciente foi adicionado na fila. Imprimir comprovante Cancel" at bounding box center [349, 167] width 699 height 334
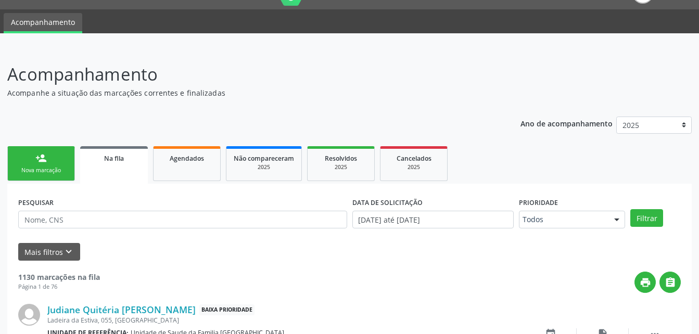
click at [64, 168] on div "Nova marcação" at bounding box center [41, 171] width 52 height 8
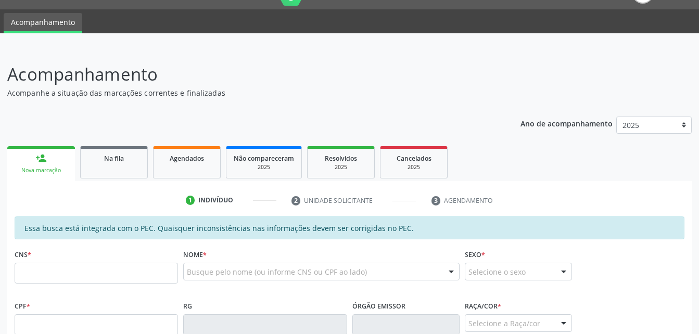
scroll to position [128, 0]
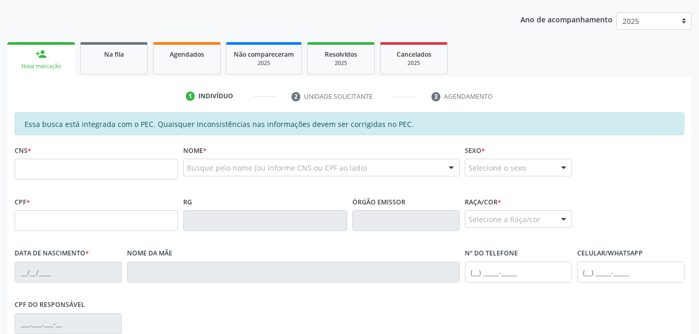
click at [99, 155] on div "CNS *" at bounding box center [97, 161] width 164 height 37
click at [116, 173] on input "text" at bounding box center [97, 169] width 164 height 21
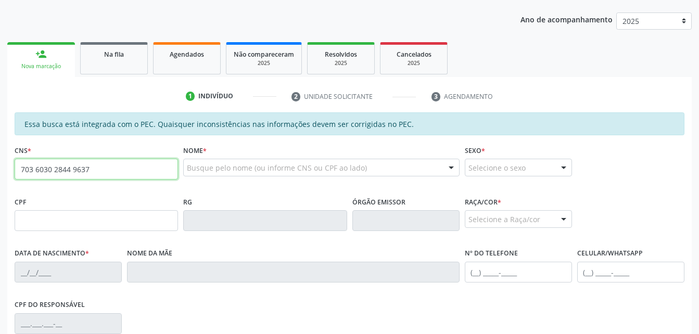
type input "703 6030 2844 9637"
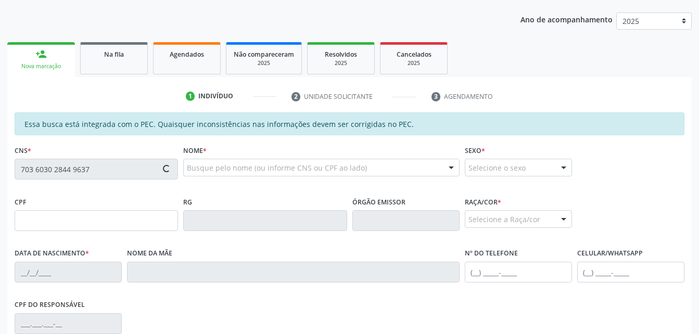
type input "003.680.416-97"
type input "[DATE]"
type input "[PERSON_NAME]"
type input "[PHONE_NUMBER]"
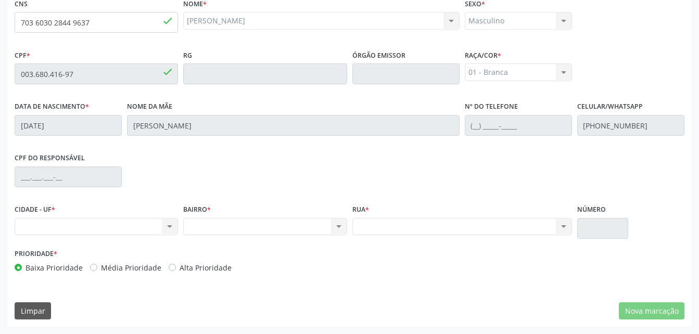
scroll to position [223, 0]
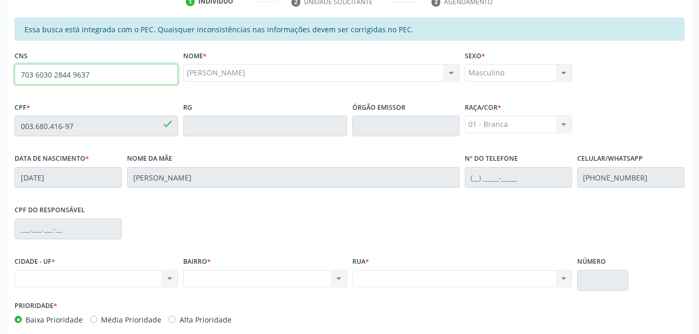
drag, startPoint x: 22, startPoint y: 75, endPoint x: 86, endPoint y: 72, distance: 64.1
click at [86, 72] on input "703 6030 2844 9637" at bounding box center [97, 74] width 164 height 21
type input "7"
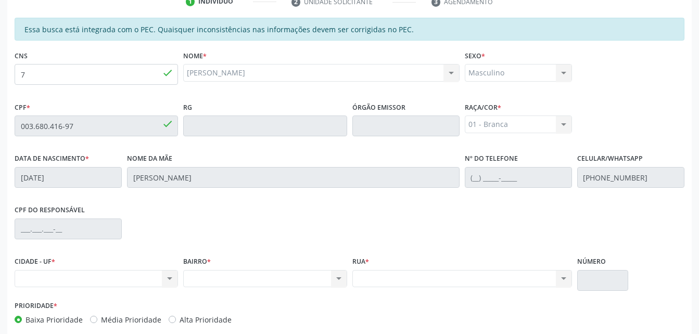
click at [40, 91] on fieldset "CNS 7 done" at bounding box center [97, 70] width 164 height 44
click at [85, 111] on div "CPF * 003.680.416-97 done" at bounding box center [97, 117] width 164 height 37
